Goal: Task Accomplishment & Management: Manage account settings

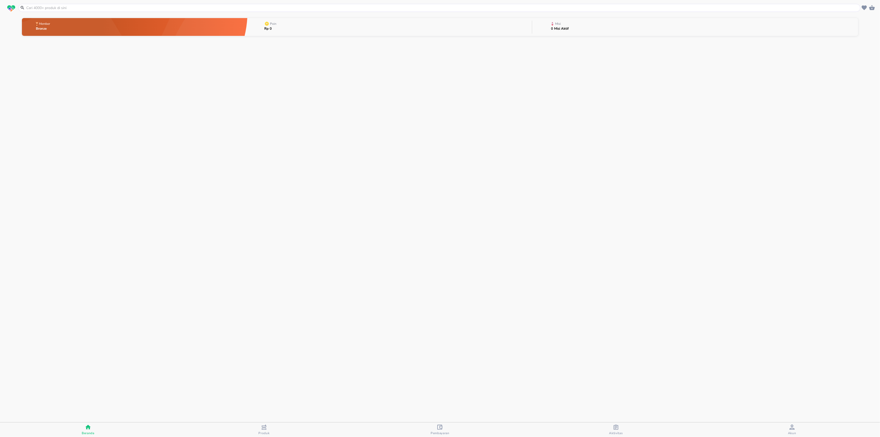
click at [790, 429] on icon "button" at bounding box center [792, 426] width 5 height 5
